Goal: Navigation & Orientation: Find specific page/section

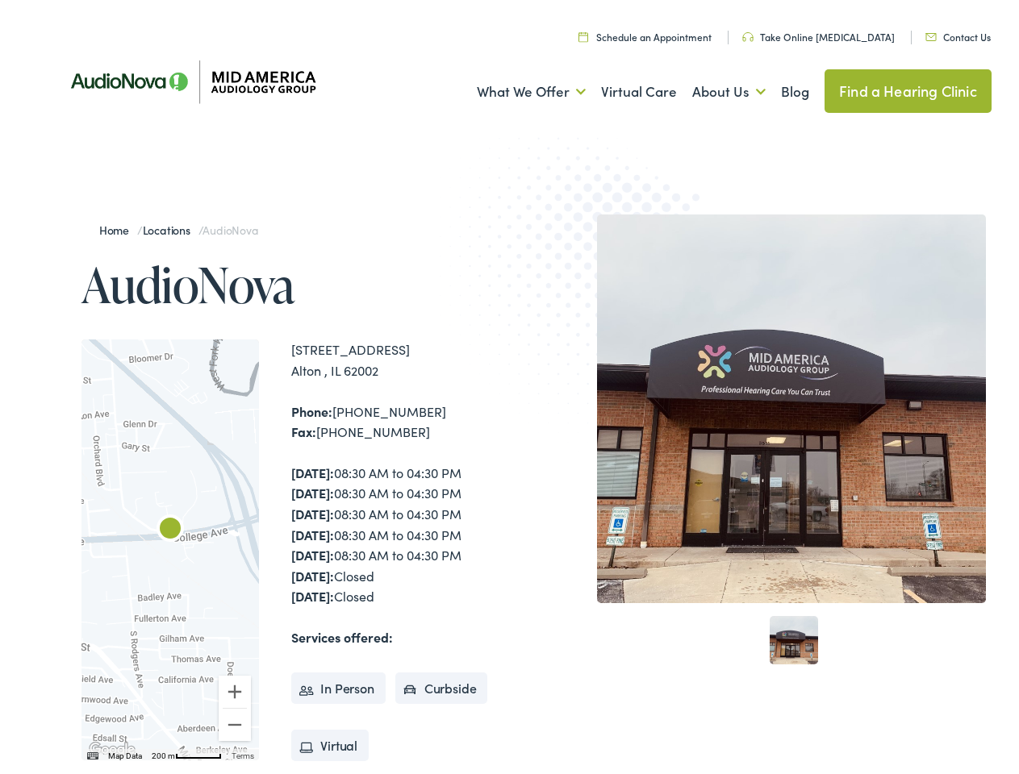
click at [509, 387] on img at bounding box center [597, 276] width 315 height 344
click at [516, 87] on link "What We Offer" at bounding box center [531, 87] width 109 height 60
click at [711, 87] on link "About Us" at bounding box center [728, 87] width 73 height 60
click at [170, 545] on div at bounding box center [169, 545] width 177 height 421
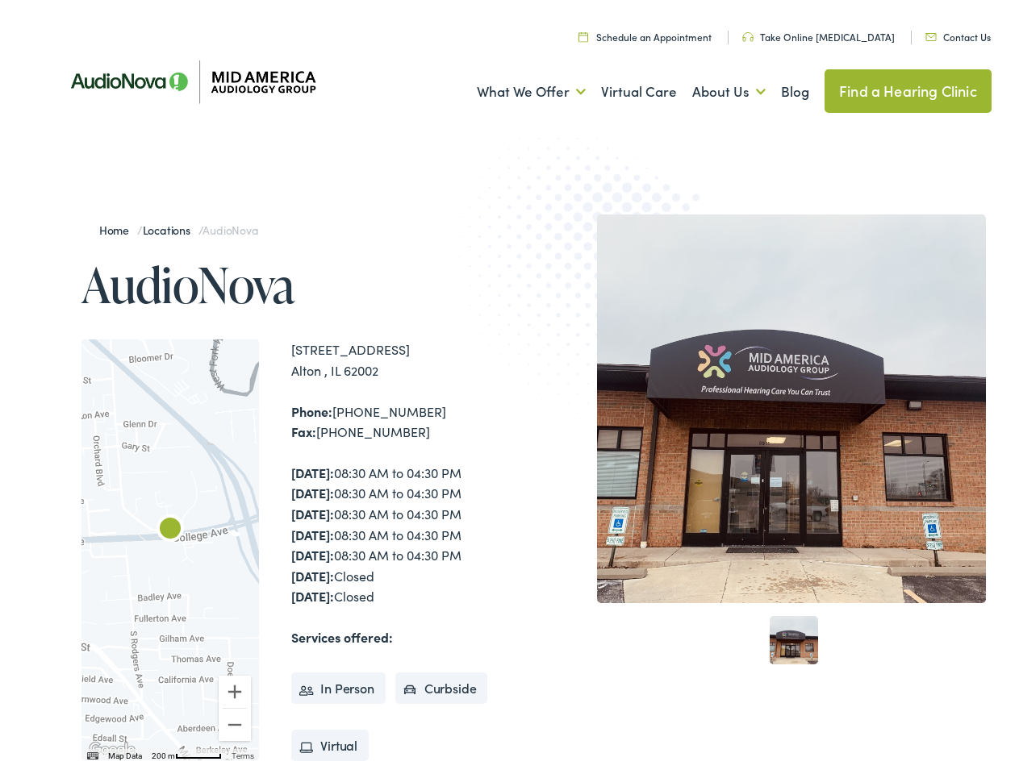
click at [170, 545] on div at bounding box center [169, 545] width 177 height 421
click at [170, 526] on img "AudioNova" at bounding box center [170, 525] width 39 height 39
click at [235, 687] on button "Zoom in" at bounding box center [235, 687] width 32 height 32
click at [235, 720] on button "Zoom out" at bounding box center [235, 720] width 32 height 32
click at [91, 752] on img "Keyboard shortcuts" at bounding box center [92, 751] width 11 height 7
